Goal: Task Accomplishment & Management: Use online tool/utility

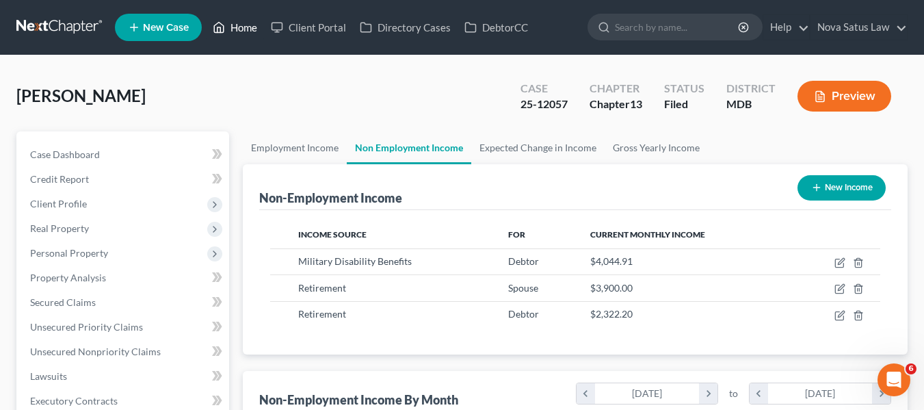
click at [240, 27] on link "Home" at bounding box center [235, 27] width 58 height 25
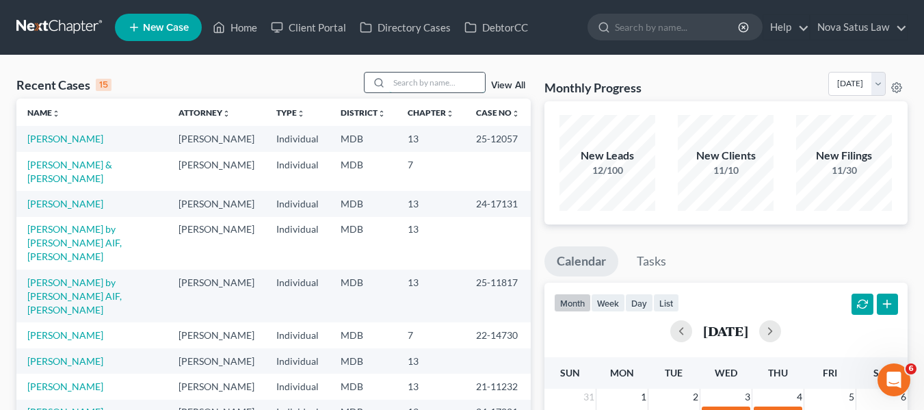
click at [420, 75] on input "search" at bounding box center [437, 82] width 96 height 20
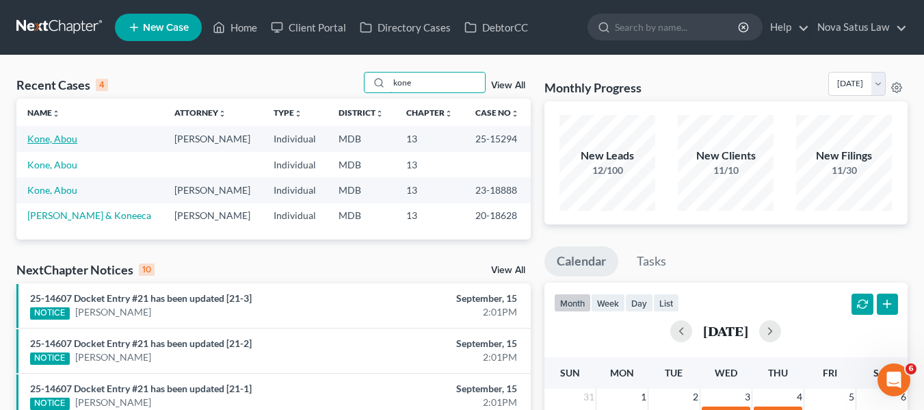
type input "kone"
click at [51, 137] on link "Kone, Abou" at bounding box center [52, 139] width 50 height 12
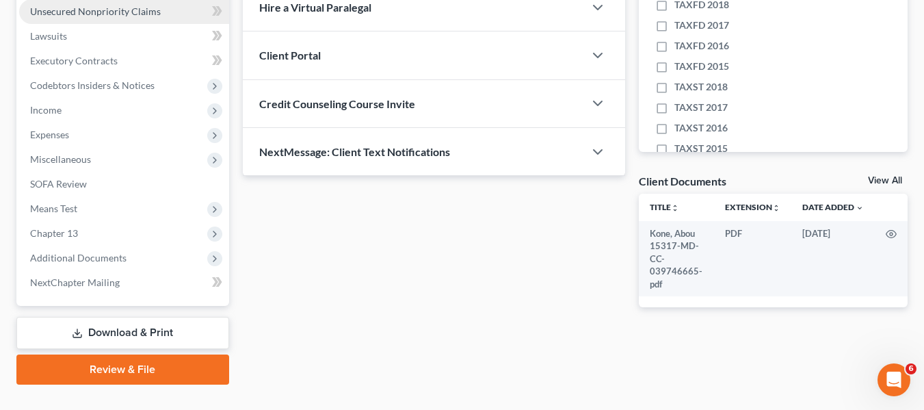
scroll to position [367, 0]
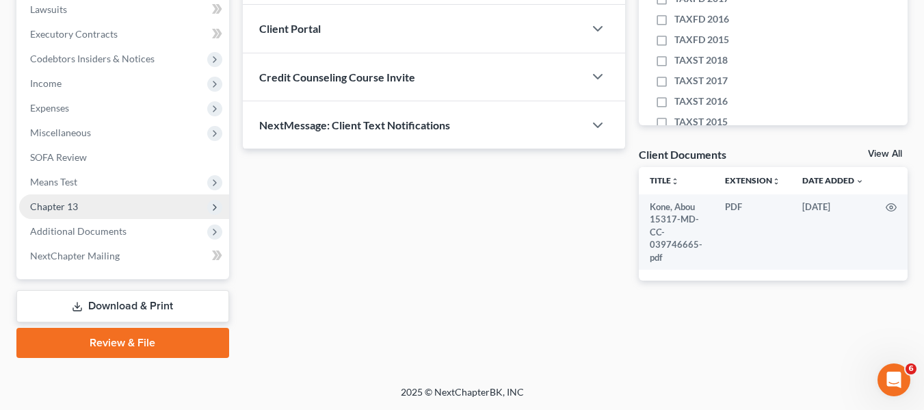
click at [55, 211] on span "Chapter 13" at bounding box center [54, 206] width 48 height 12
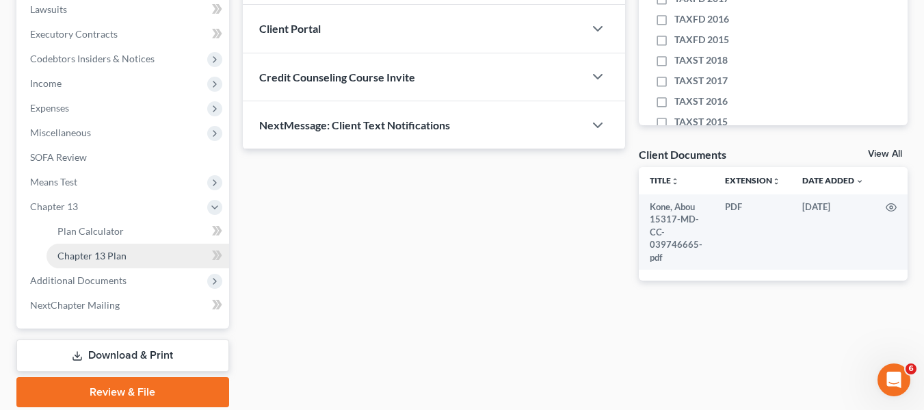
click at [69, 244] on link "Chapter 13 Plan" at bounding box center [137, 255] width 183 height 25
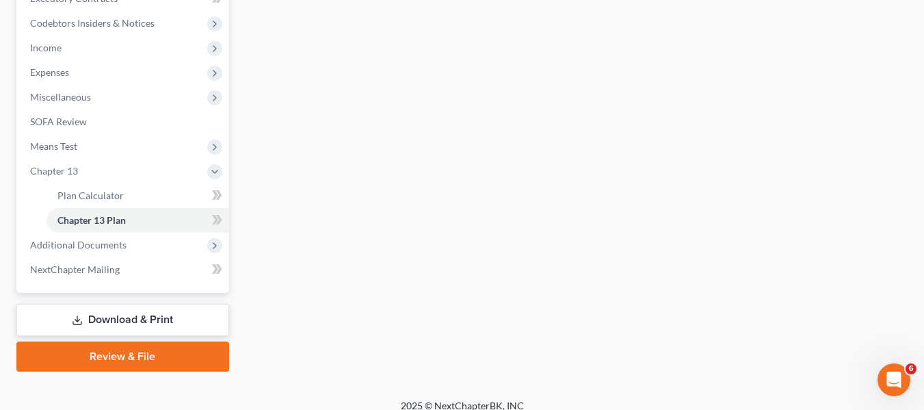
scroll to position [416, 0]
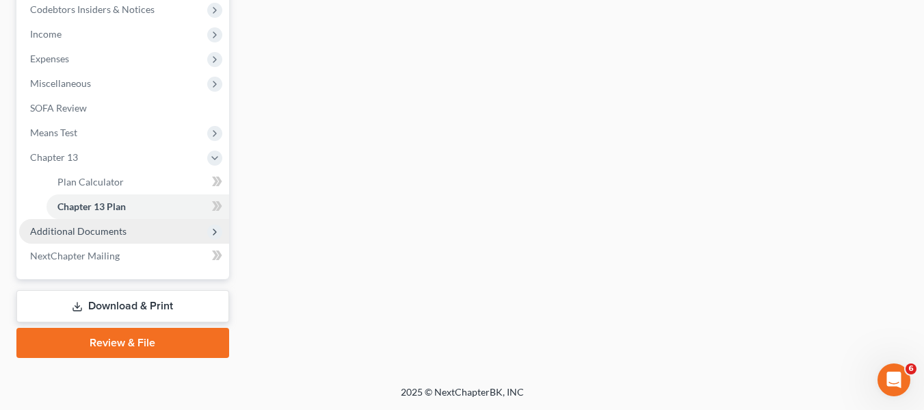
click at [73, 231] on span "Additional Documents" at bounding box center [78, 231] width 96 height 12
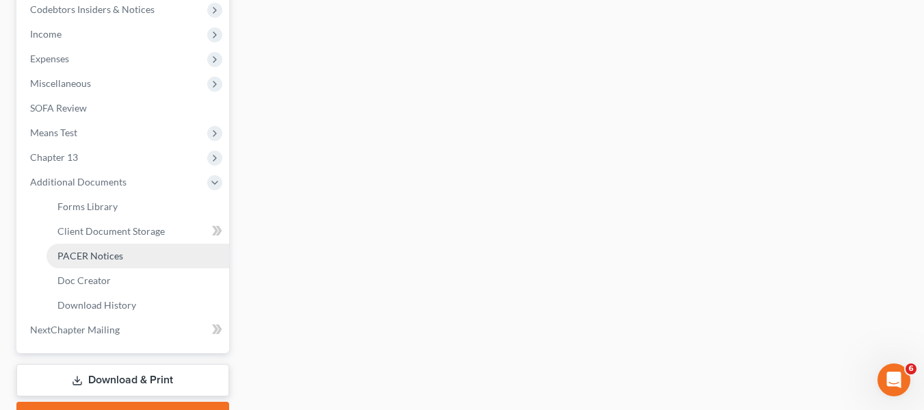
click at [82, 259] on span "PACER Notices" at bounding box center [90, 256] width 66 height 12
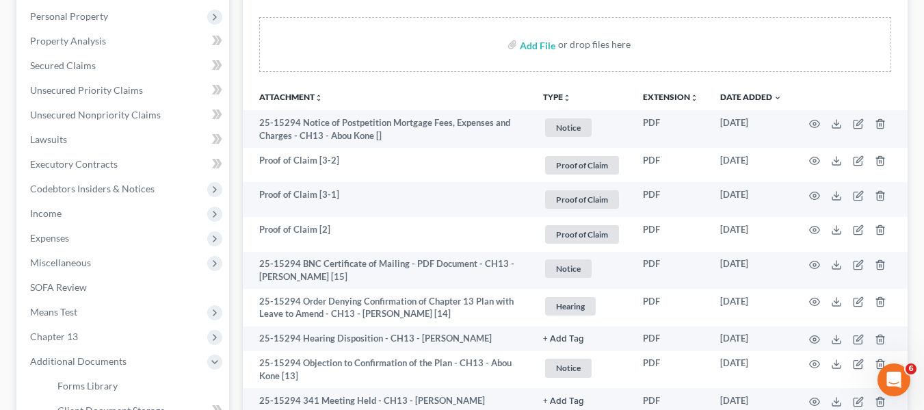
scroll to position [237, 0]
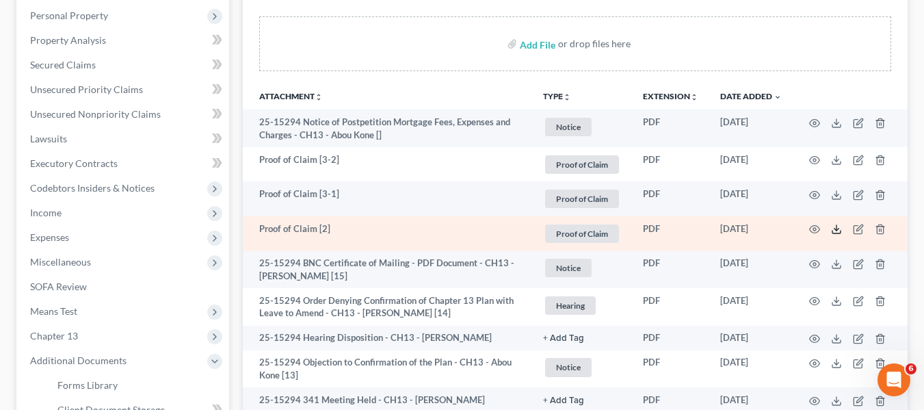
click at [835, 225] on icon at bounding box center [836, 229] width 11 height 11
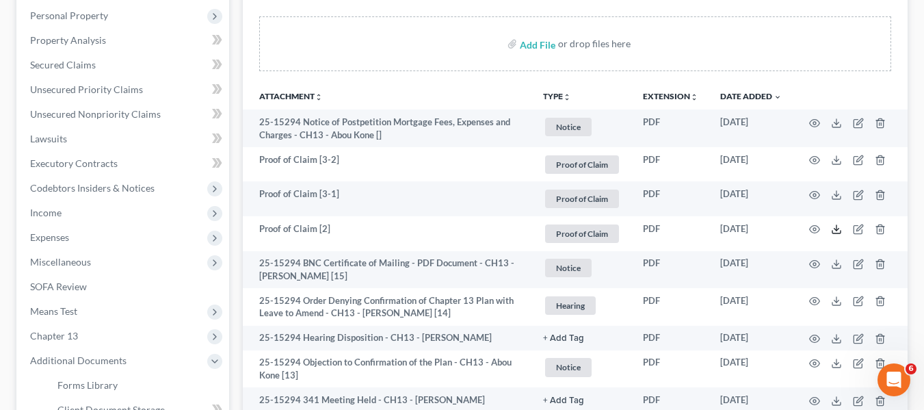
scroll to position [139, 0]
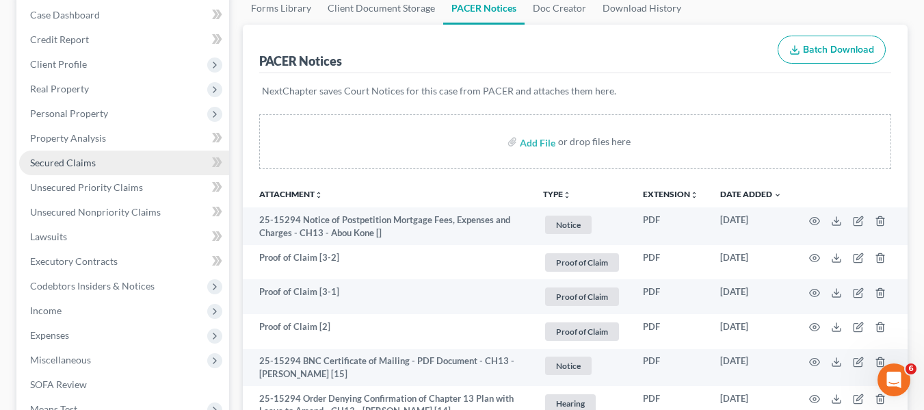
click at [84, 159] on span "Secured Claims" at bounding box center [63, 163] width 66 height 12
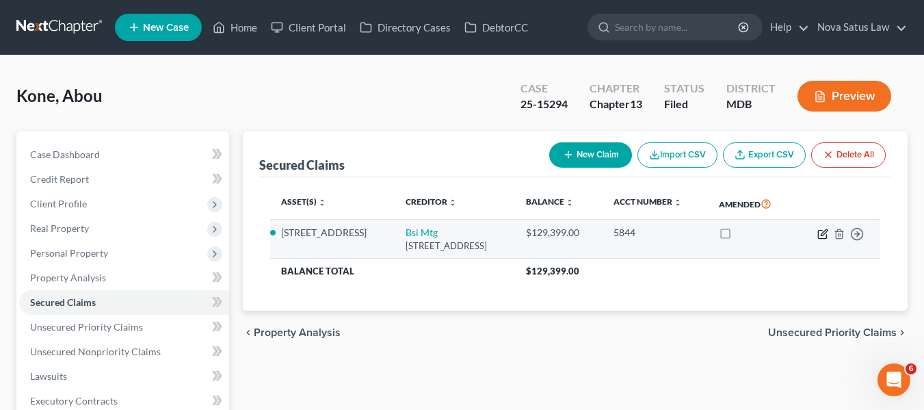
click at [825, 232] on icon "button" at bounding box center [822, 233] width 11 height 11
select select "39"
select select "6"
select select "0"
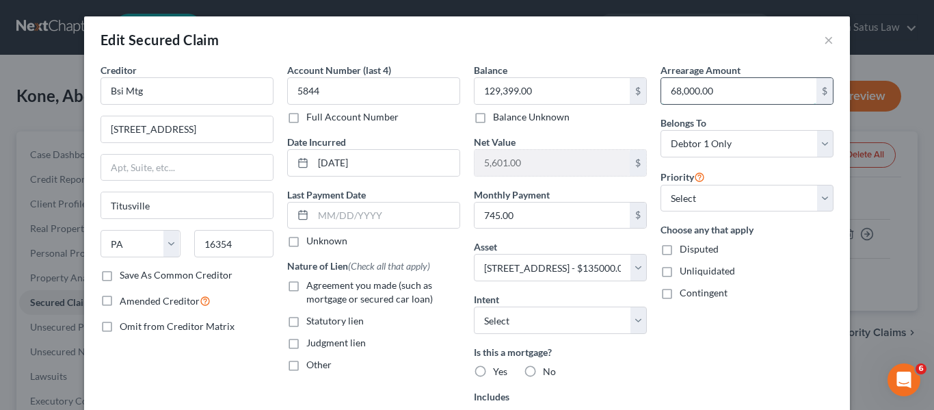
click at [730, 89] on input "68,000.00" at bounding box center [738, 91] width 155 height 26
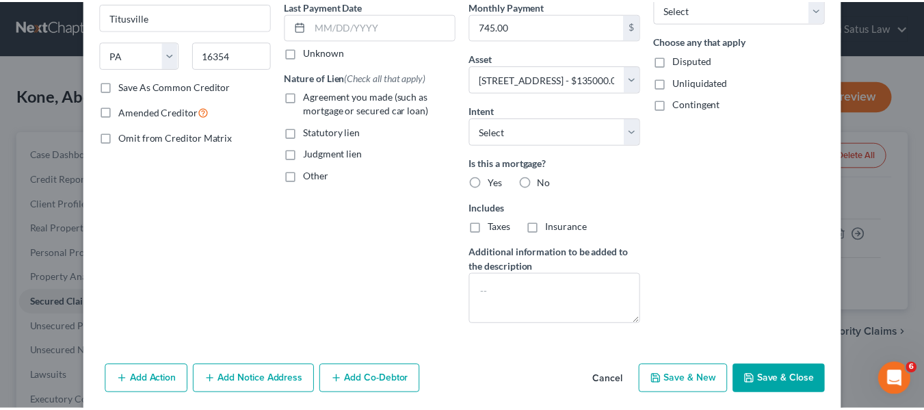
scroll to position [211, 0]
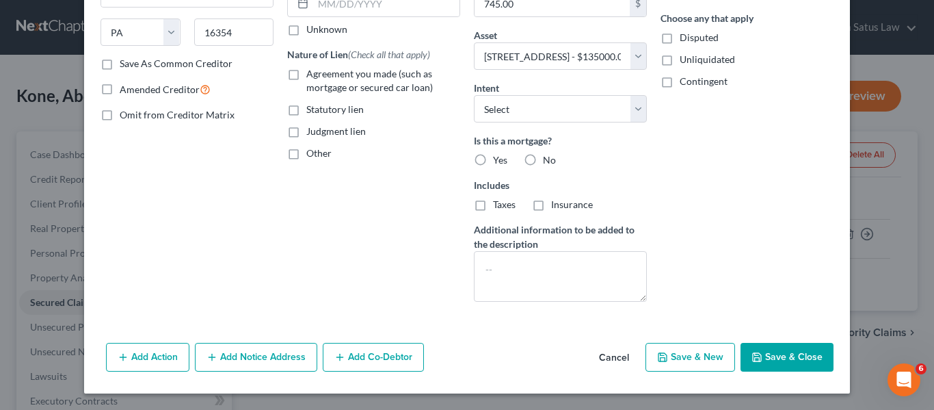
type input "76,896.78"
click at [744, 346] on button "Save & Close" at bounding box center [787, 357] width 93 height 29
select select
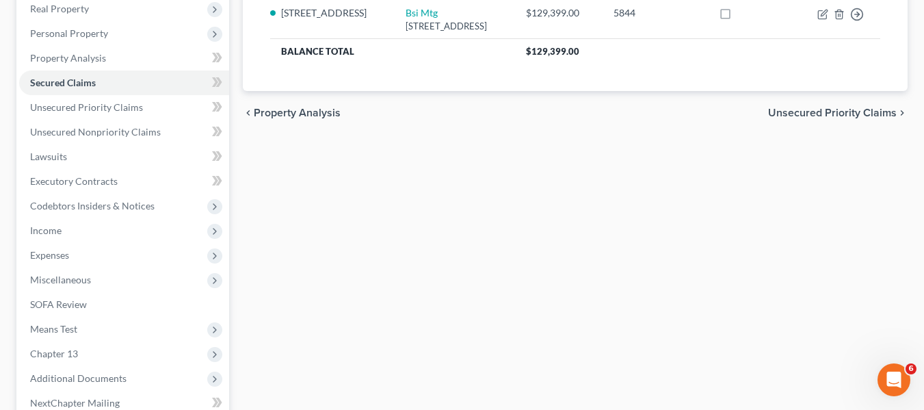
scroll to position [264, 0]
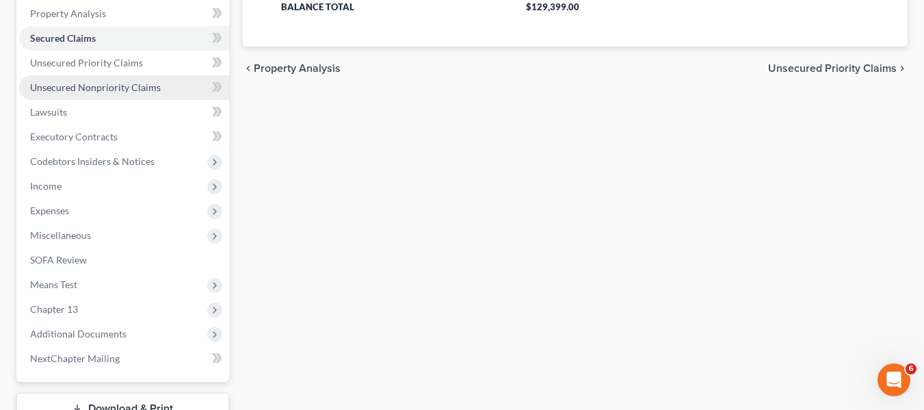
click at [100, 90] on span "Unsecured Nonpriority Claims" at bounding box center [95, 87] width 131 height 12
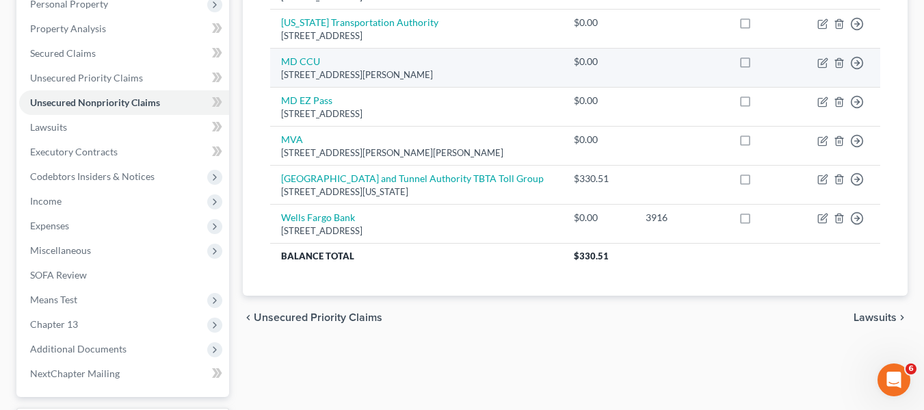
scroll to position [367, 0]
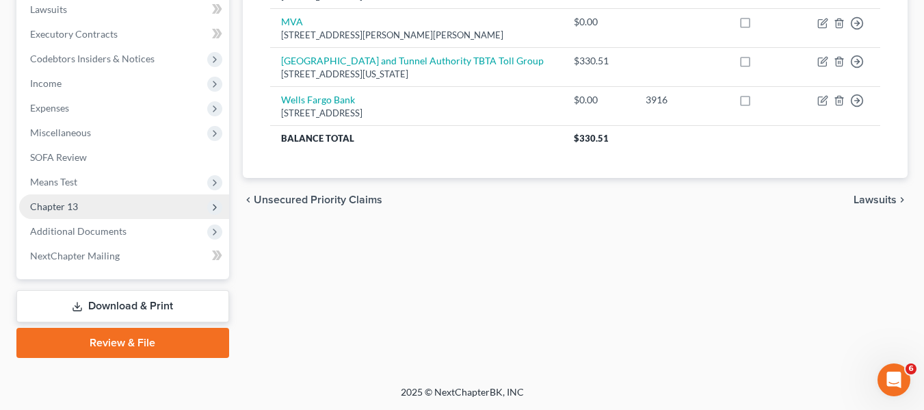
click at [90, 204] on span "Chapter 13" at bounding box center [124, 206] width 210 height 25
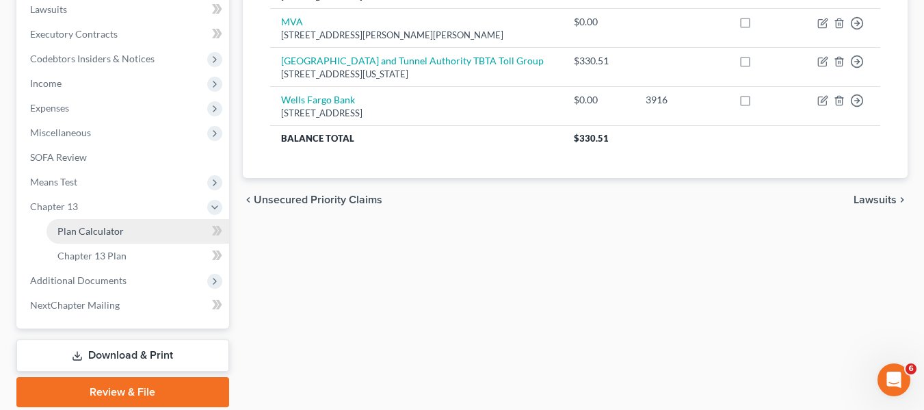
click at [104, 228] on span "Plan Calculator" at bounding box center [90, 231] width 66 height 12
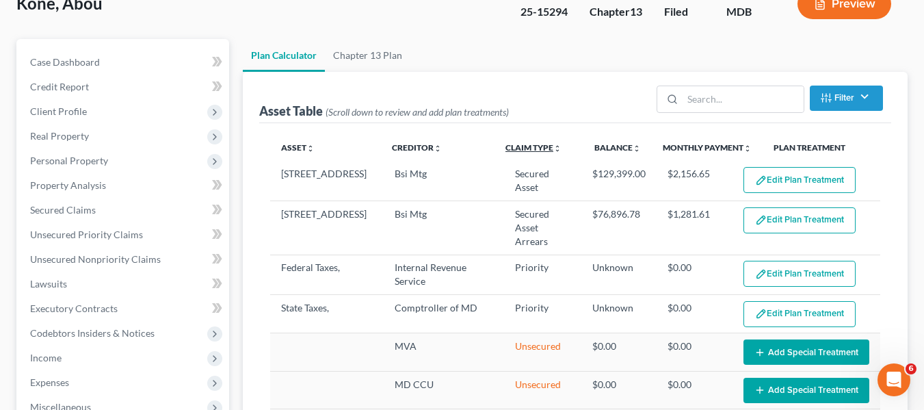
scroll to position [94, 0]
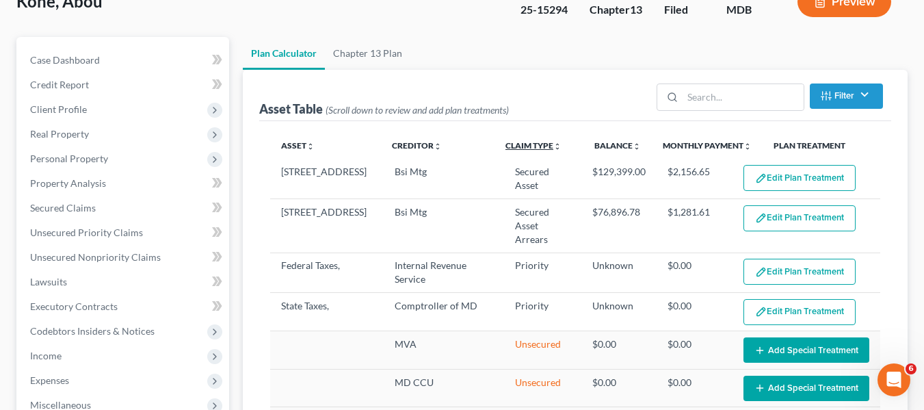
select select "59"
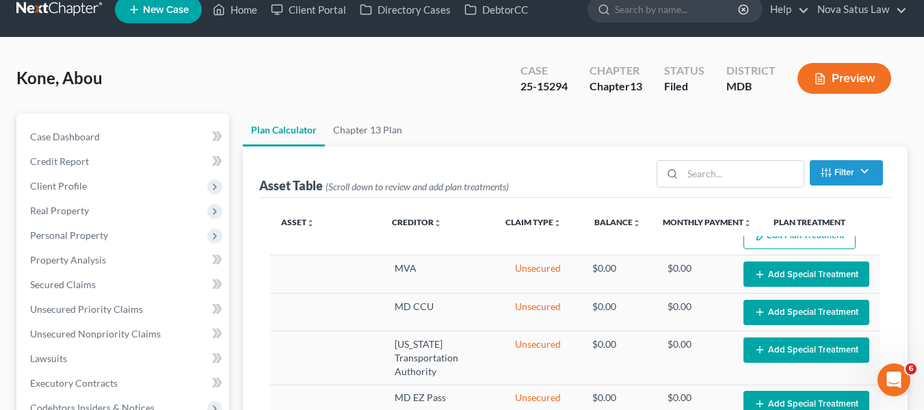
scroll to position [0, 0]
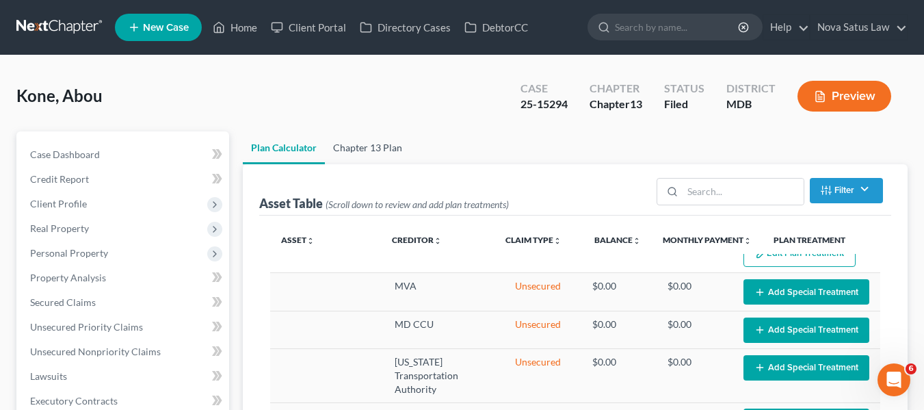
click at [378, 146] on link "Chapter 13 Plan" at bounding box center [367, 147] width 85 height 33
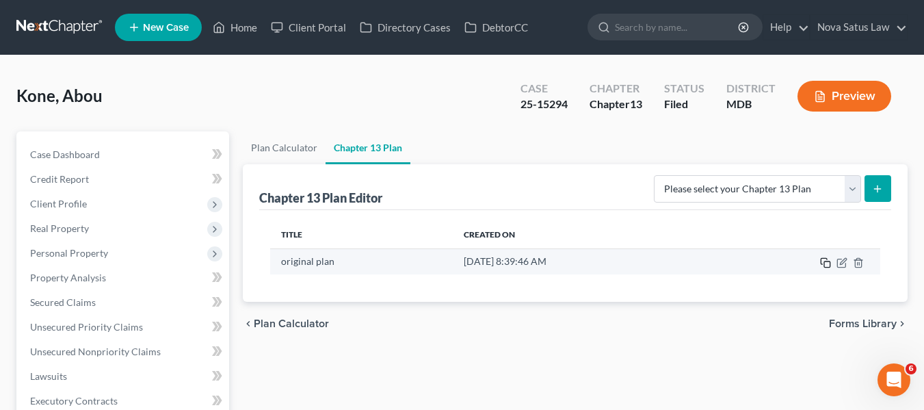
click at [826, 262] on icon "button" at bounding box center [825, 262] width 11 height 11
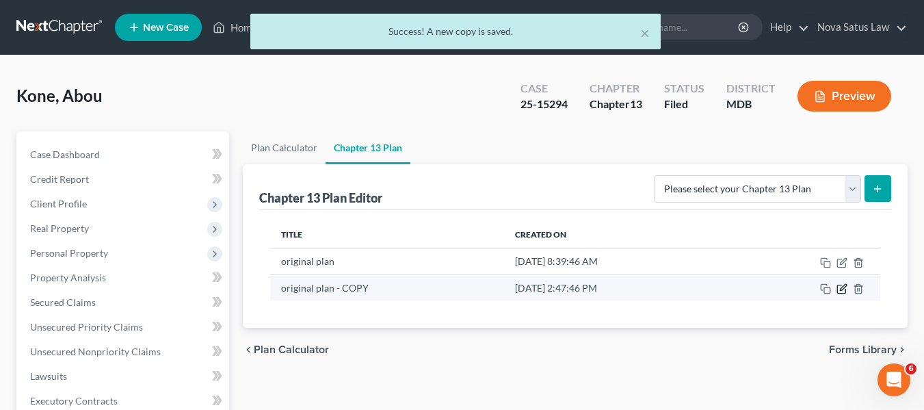
click at [846, 288] on icon "button" at bounding box center [841, 288] width 11 height 11
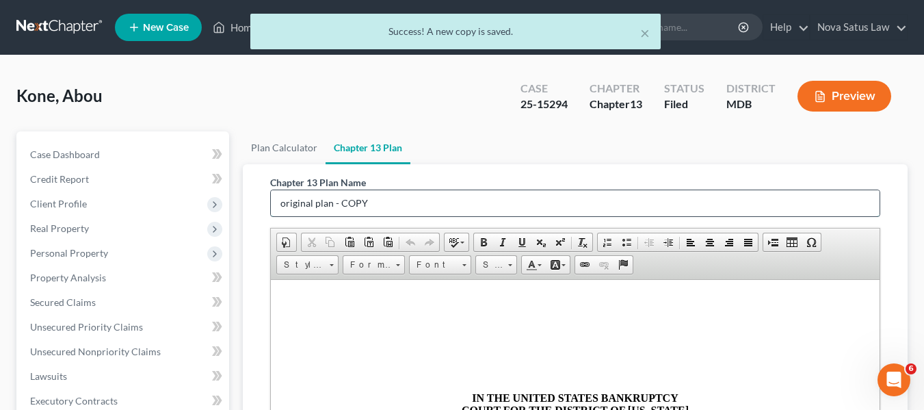
click at [401, 194] on input "original plan - COPY" at bounding box center [575, 203] width 609 height 26
type input "o"
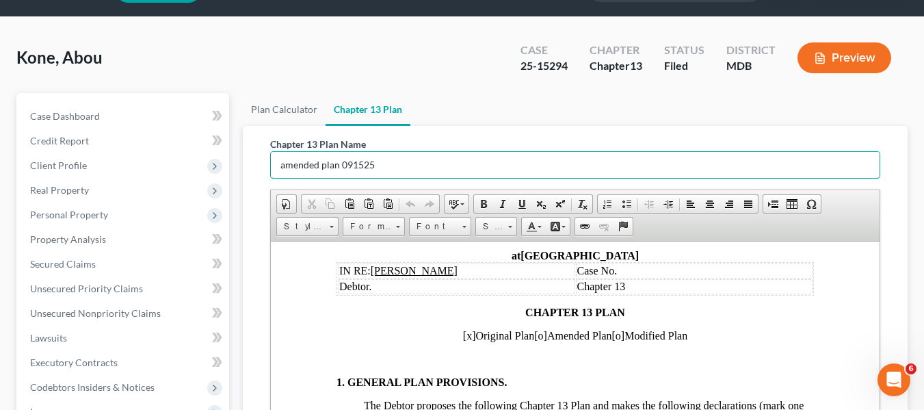
scroll to position [145, 0]
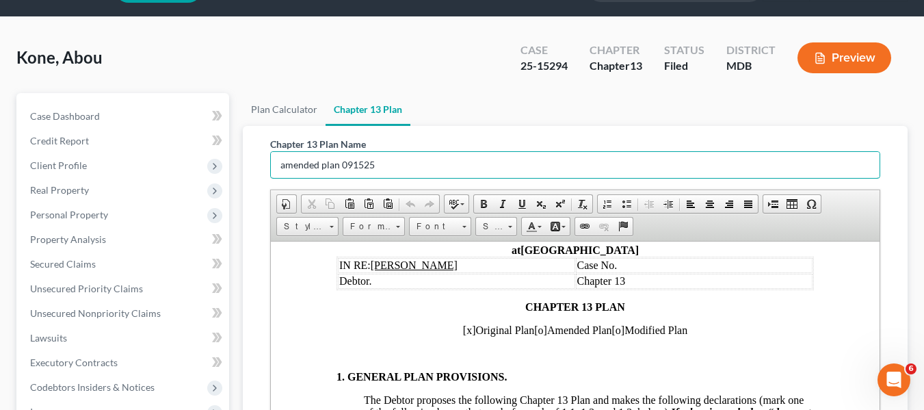
type input "amended plan 091525"
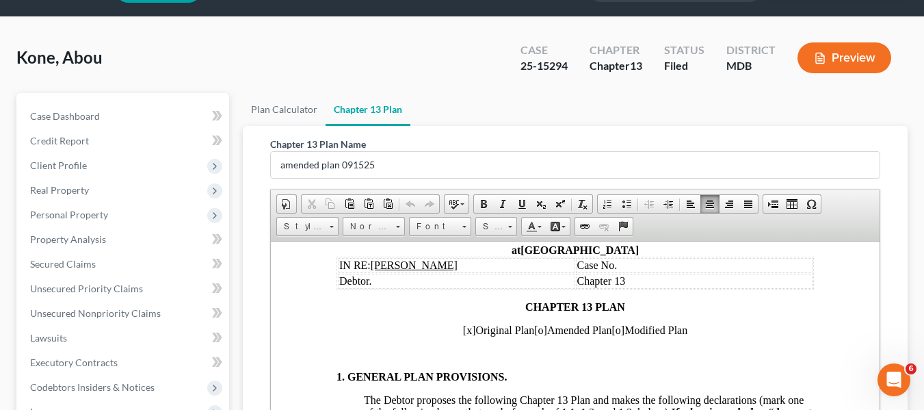
click at [621, 258] on td "Case No." at bounding box center [693, 264] width 237 height 15
click at [462, 328] on span "[x]" at bounding box center [468, 329] width 13 height 12
click at [533, 330] on span "[o]" at bounding box center [539, 329] width 13 height 12
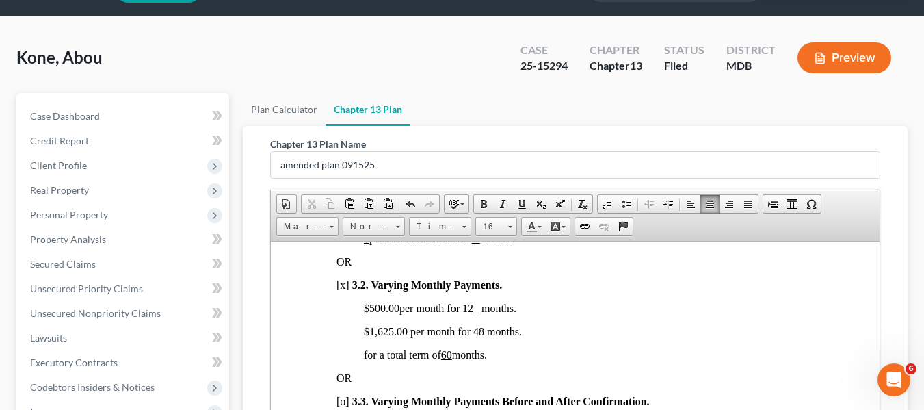
scroll to position [1065, 0]
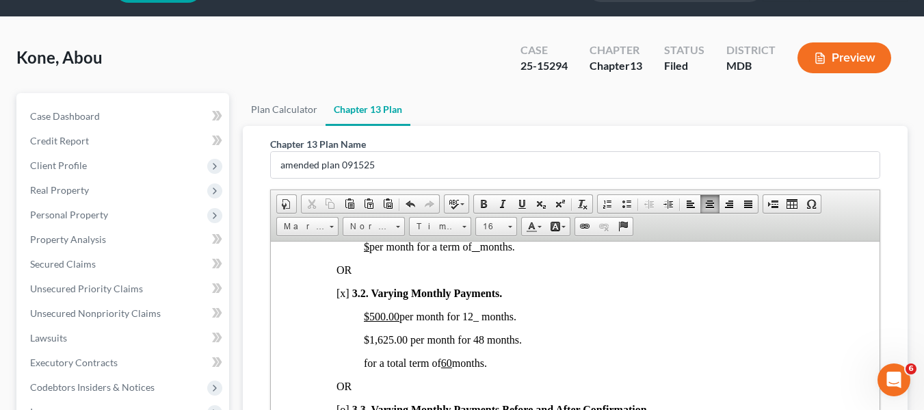
click at [462, 321] on span "$500.00 per month for 12_ months." at bounding box center [439, 316] width 152 height 12
click at [367, 345] on span "$1,625.00 per month for 48 months." at bounding box center [442, 339] width 158 height 12
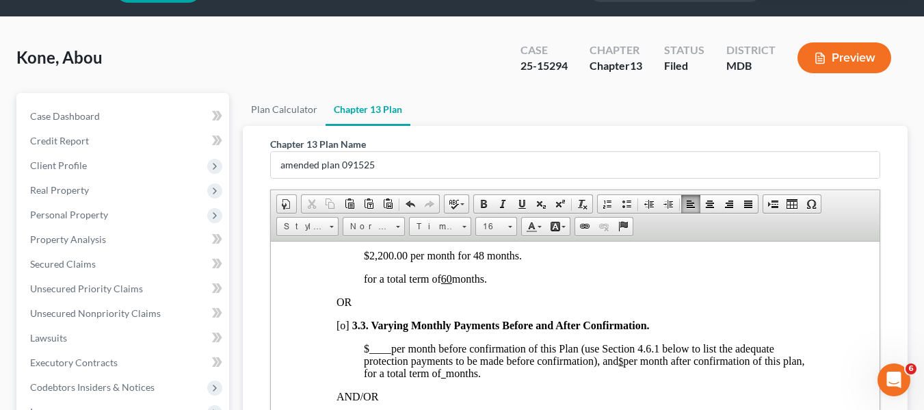
scroll to position [1151, 0]
click at [472, 259] on span "$2,200 .00 per month for 48 months." at bounding box center [442, 254] width 158 height 12
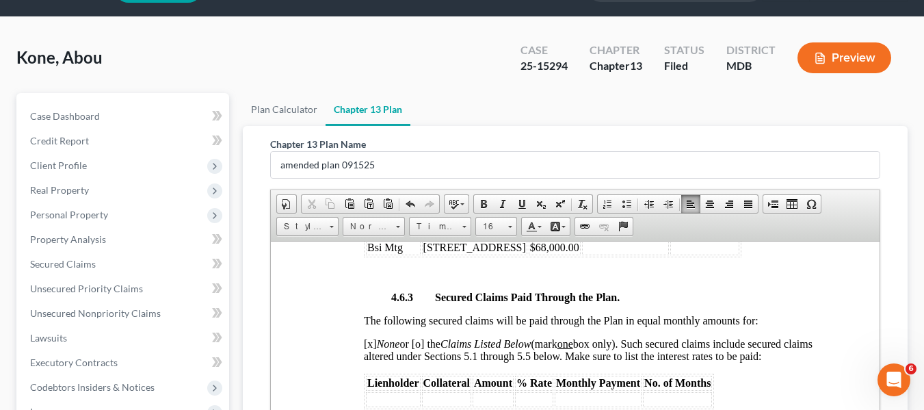
scroll to position [2598, 0]
click at [560, 252] on span "$68,000.00" at bounding box center [553, 246] width 49 height 12
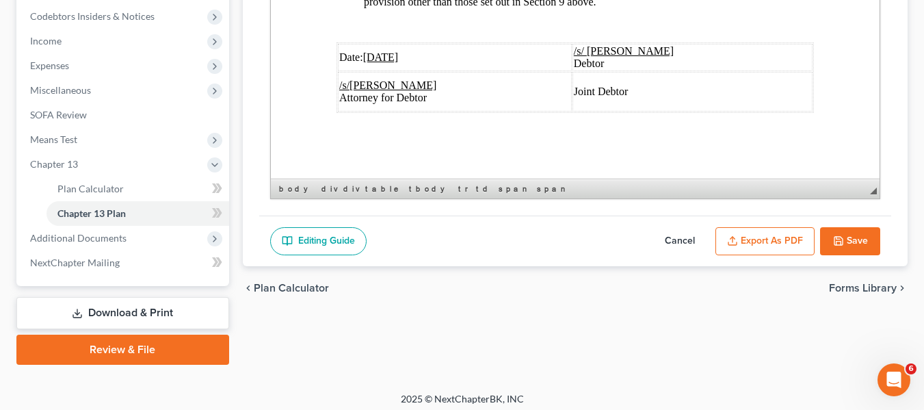
scroll to position [416, 0]
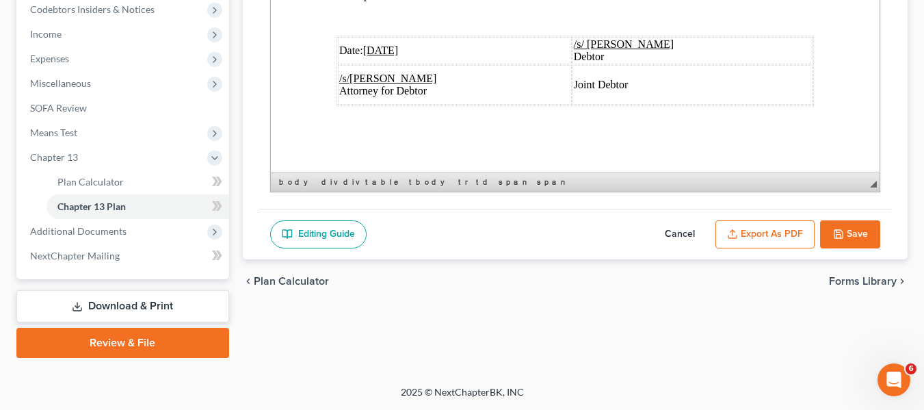
click at [373, 44] on u "[DATE]" at bounding box center [380, 50] width 36 height 12
click at [737, 224] on button "Export as PDF" at bounding box center [764, 234] width 99 height 29
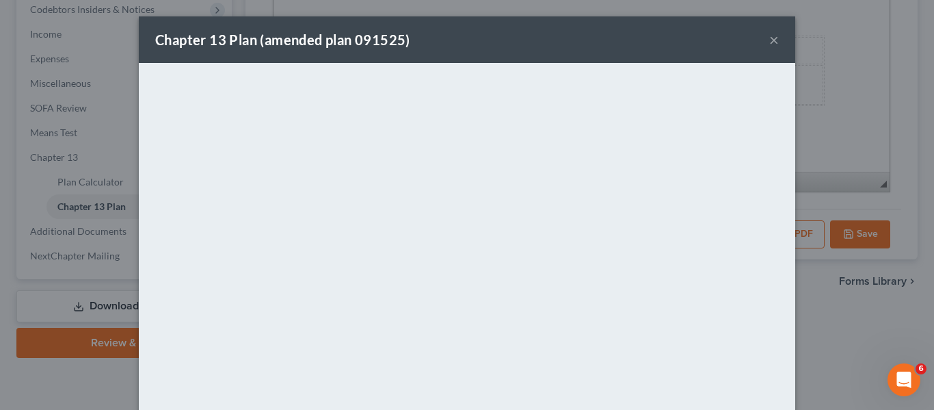
click at [462, 62] on div "Chapter 13 Plan (amended plan 091525) ×" at bounding box center [467, 39] width 656 height 46
click at [769, 42] on button "×" at bounding box center [774, 39] width 10 height 16
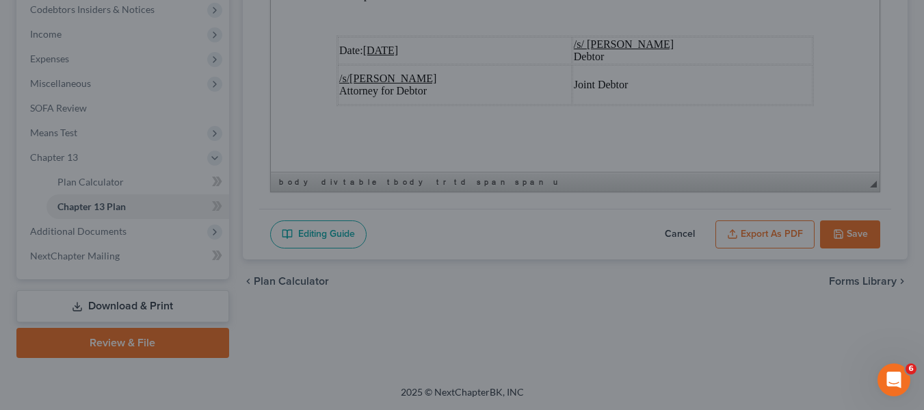
scroll to position [5306, 0]
